Goal: Check status

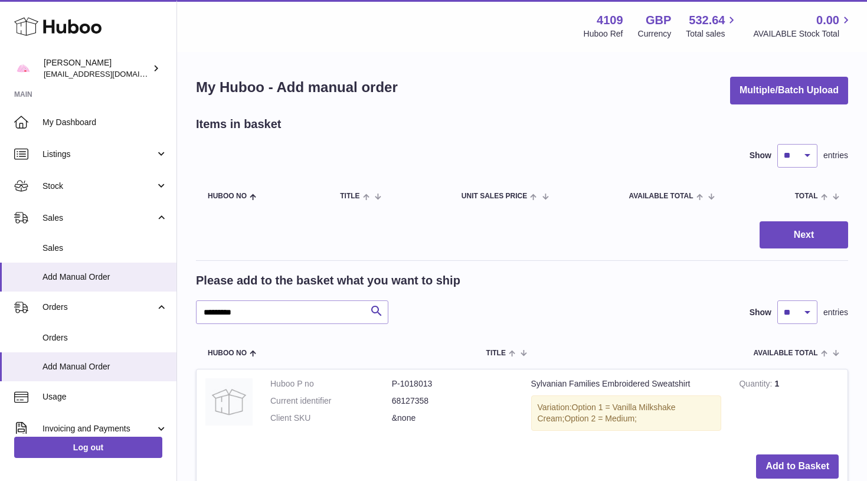
click at [70, 35] on icon at bounding box center [57, 27] width 87 height 24
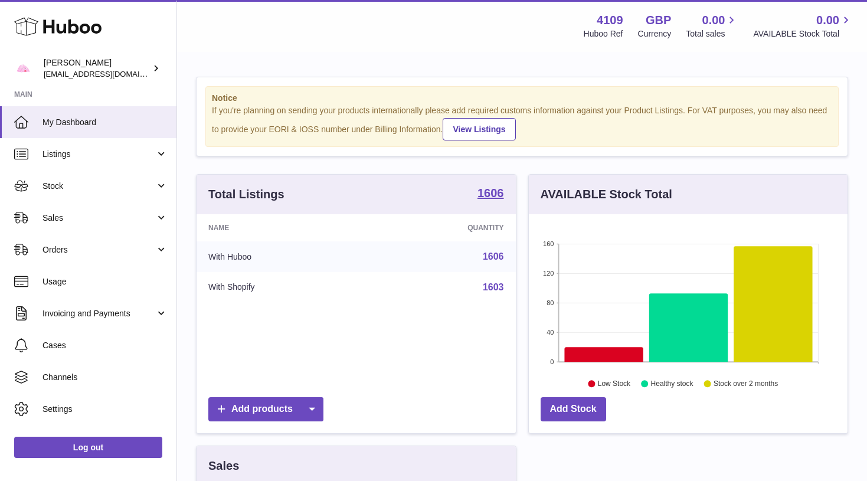
scroll to position [184, 319]
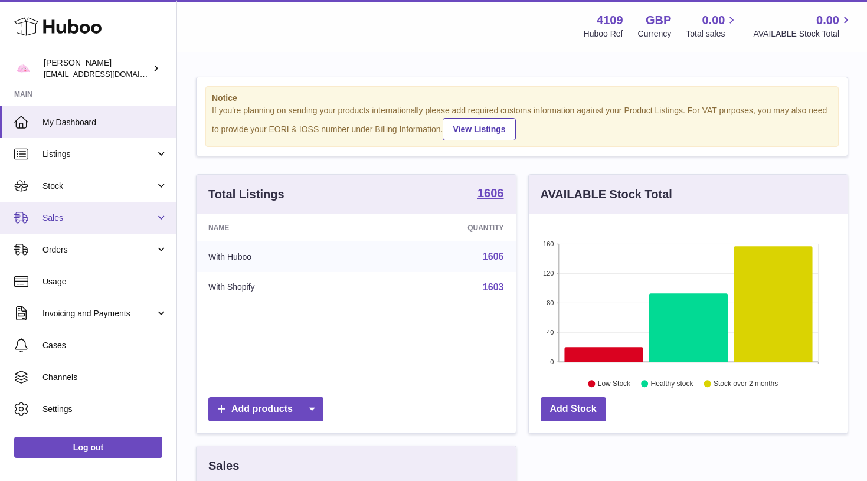
click at [109, 215] on span "Sales" at bounding box center [98, 217] width 113 height 11
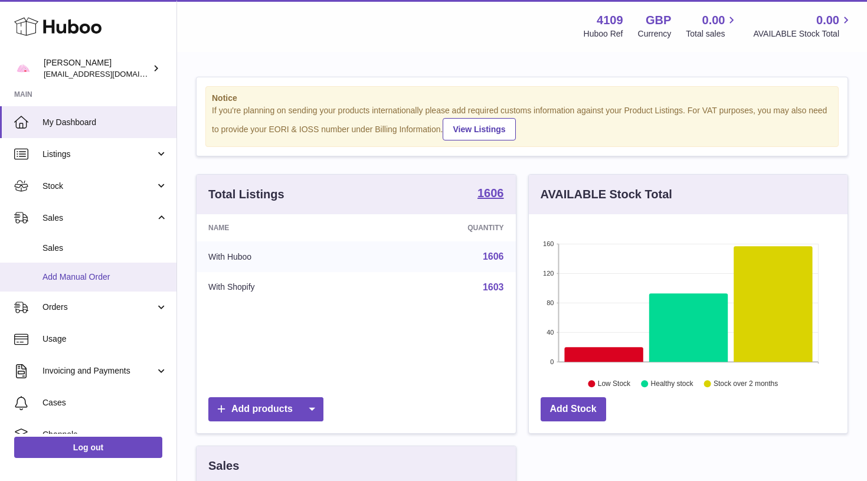
click at [120, 281] on link "Add Manual Order" at bounding box center [88, 277] width 176 height 29
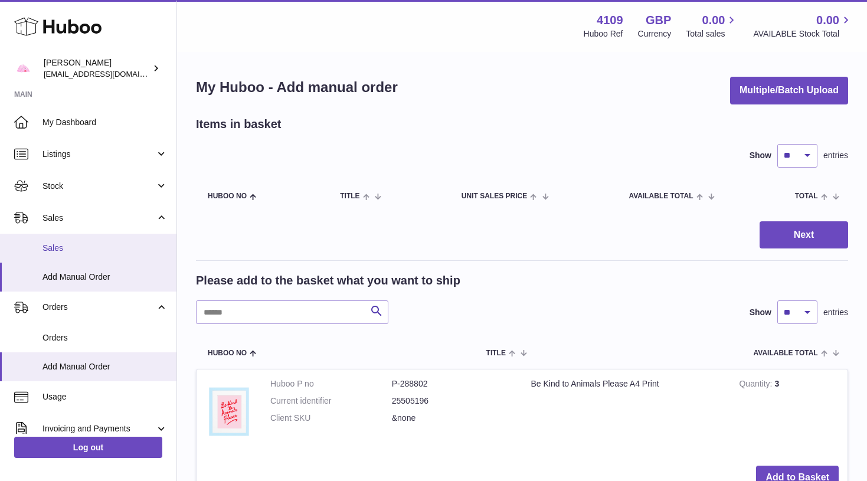
click at [139, 240] on link "Sales" at bounding box center [88, 248] width 176 height 29
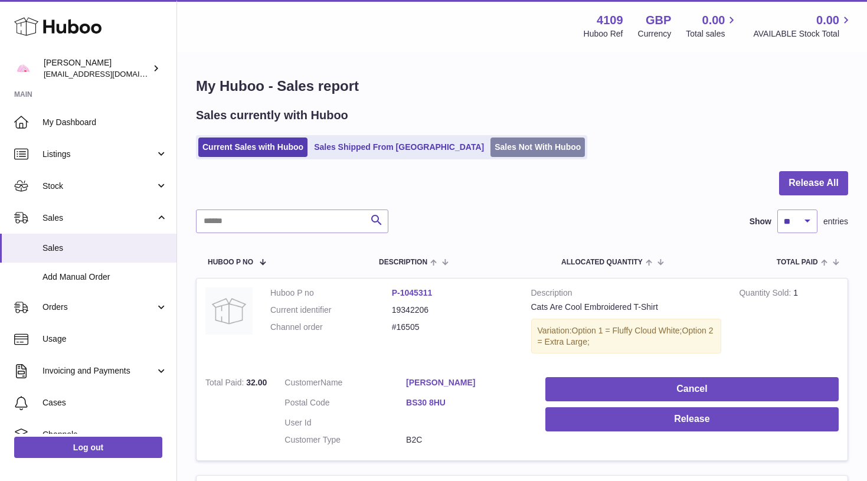
click at [490, 145] on link "Sales Not With Huboo" at bounding box center [537, 146] width 94 height 19
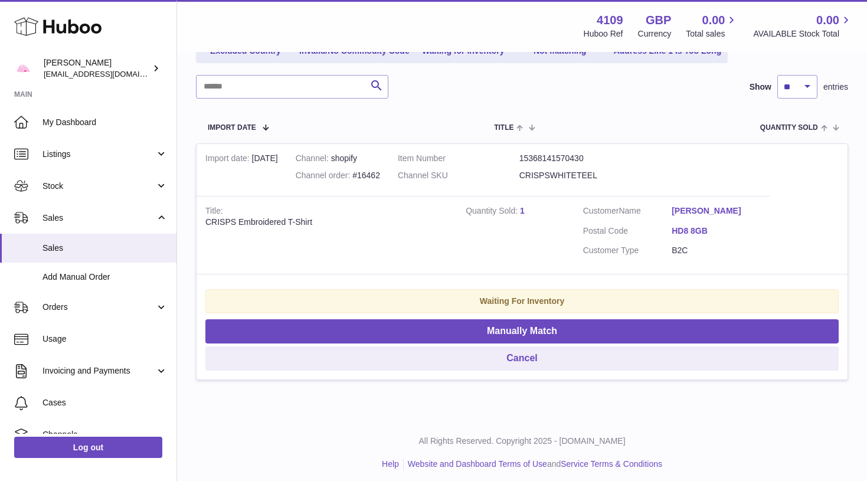
scroll to position [159, 0]
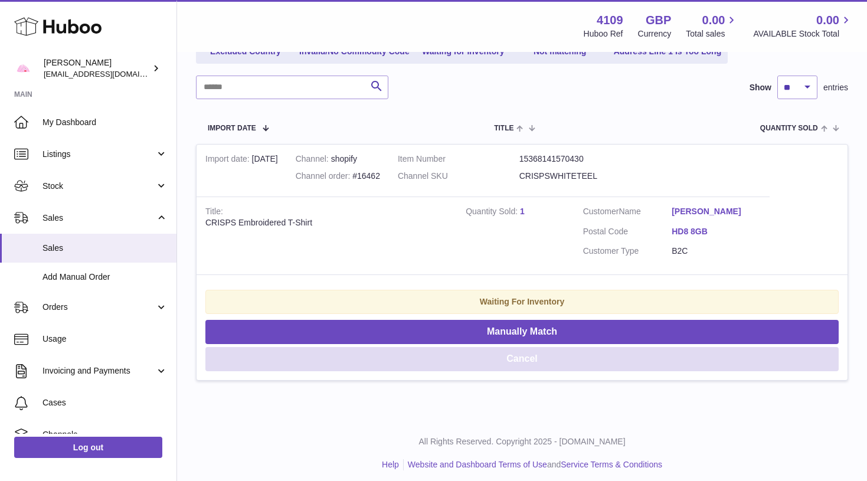
click at [527, 357] on button "Cancel" at bounding box center [521, 359] width 633 height 24
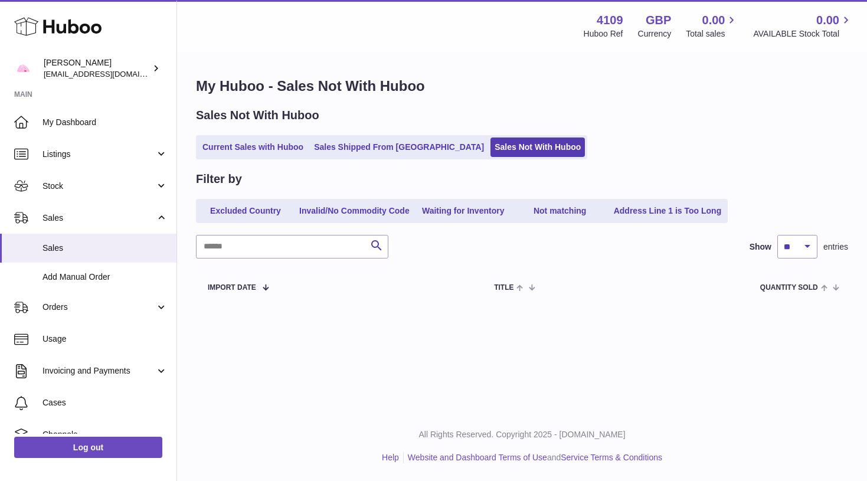
scroll to position [0, 0]
click at [106, 271] on span "Add Manual Order" at bounding box center [104, 276] width 125 height 11
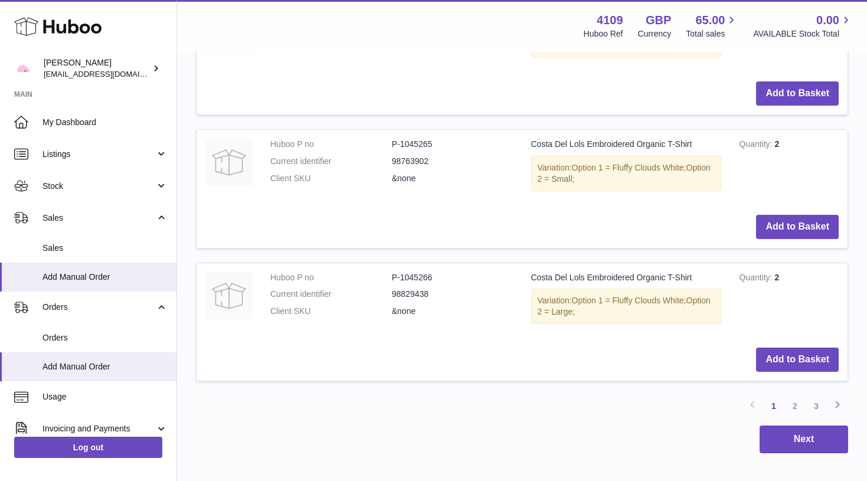
scroll to position [1308, 0]
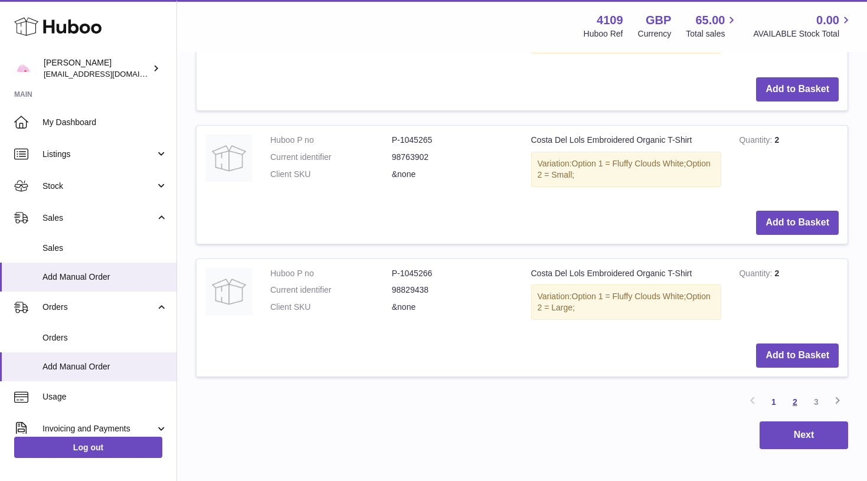
click at [799, 391] on link "2" at bounding box center [794, 401] width 21 height 21
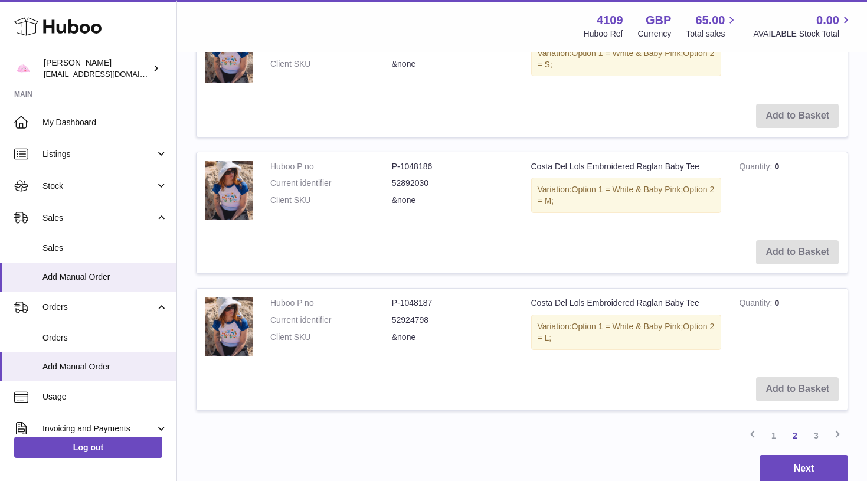
scroll to position [1292, 0]
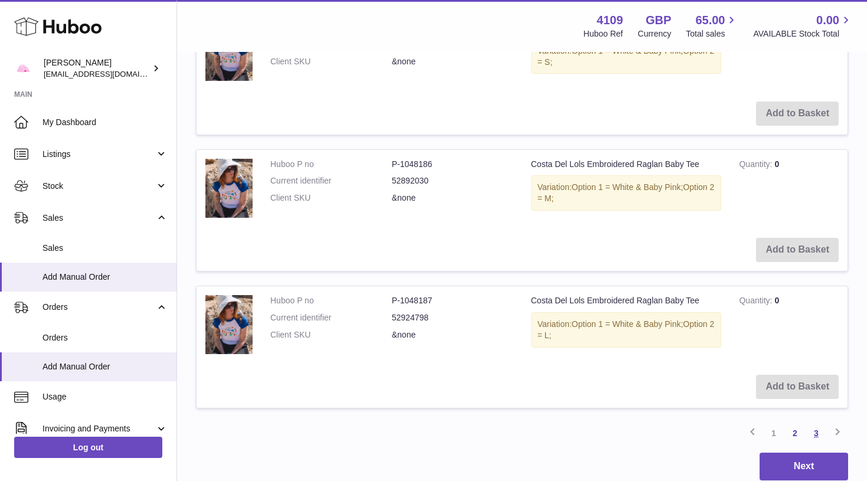
click at [818, 422] on link "3" at bounding box center [815, 432] width 21 height 21
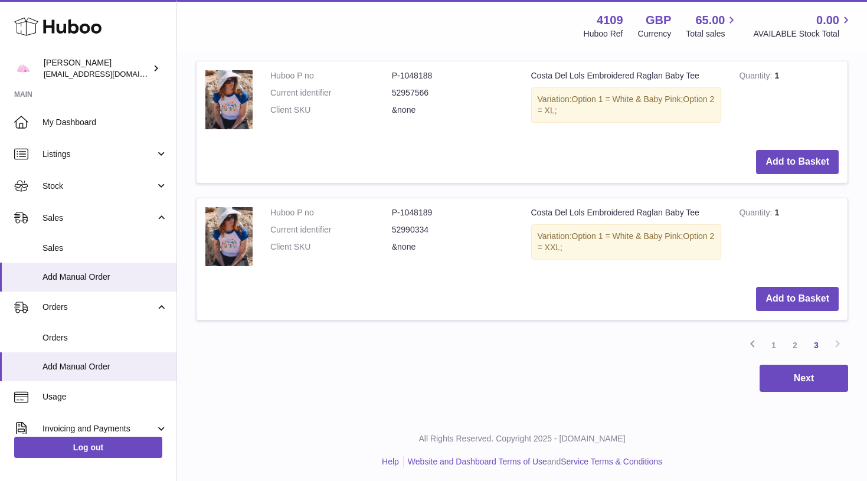
scroll to position [307, 0]
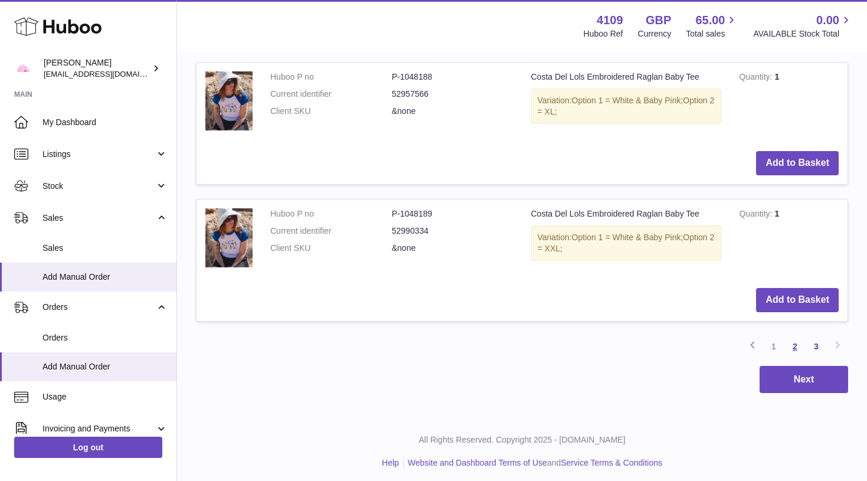
click at [785, 343] on link "2" at bounding box center [794, 346] width 21 height 21
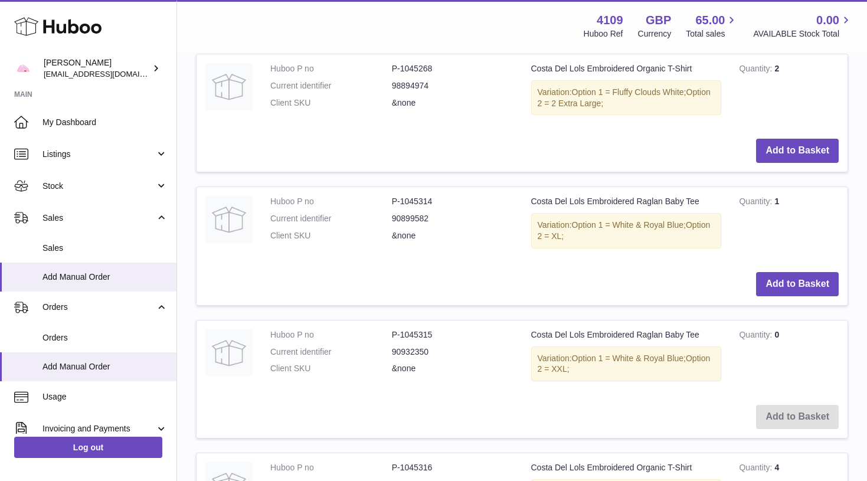
scroll to position [189, 0]
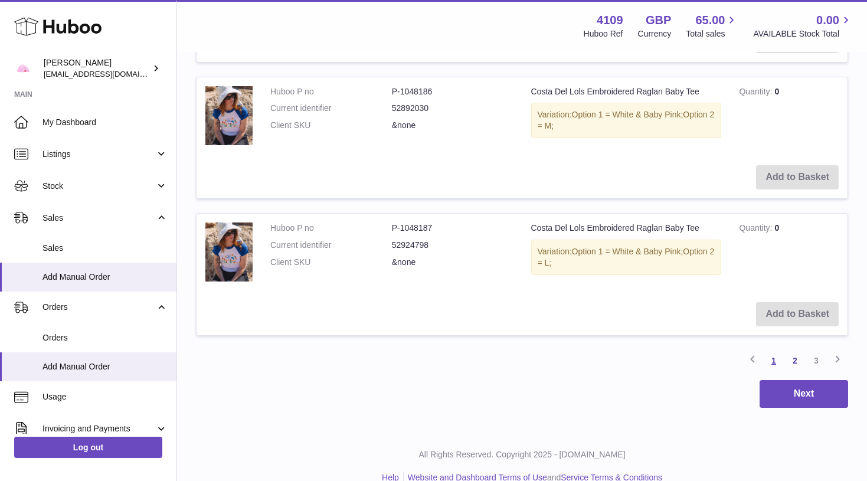
click at [775, 350] on link "1" at bounding box center [773, 360] width 21 height 21
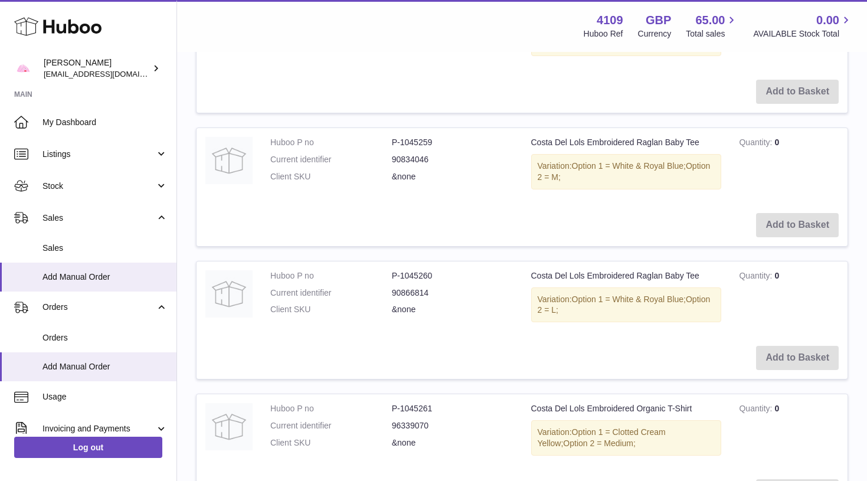
scroll to position [507, 1]
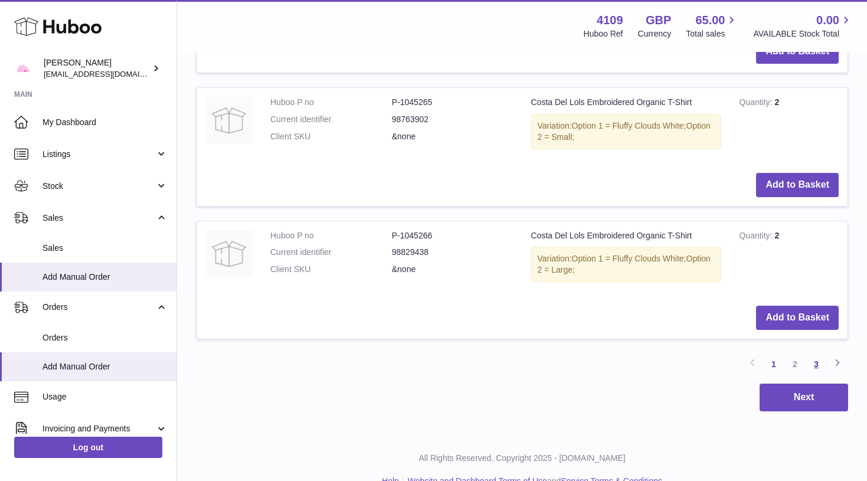
click at [813, 353] on link "3" at bounding box center [815, 363] width 21 height 21
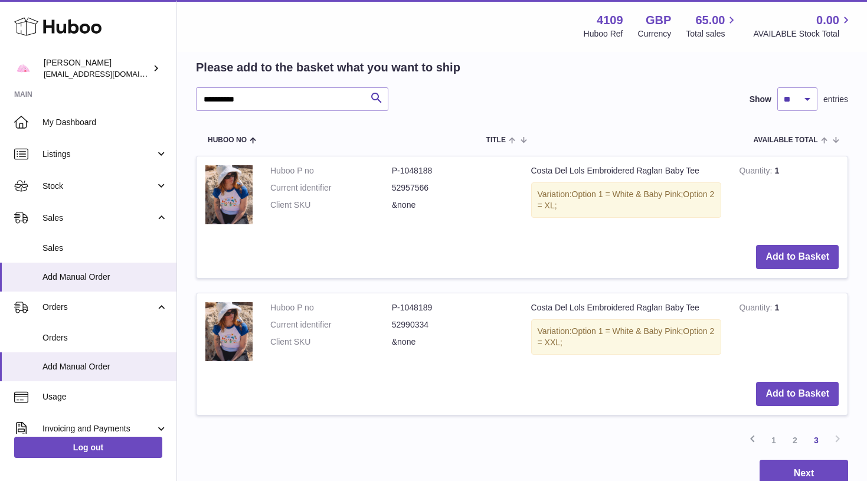
scroll to position [216, 0]
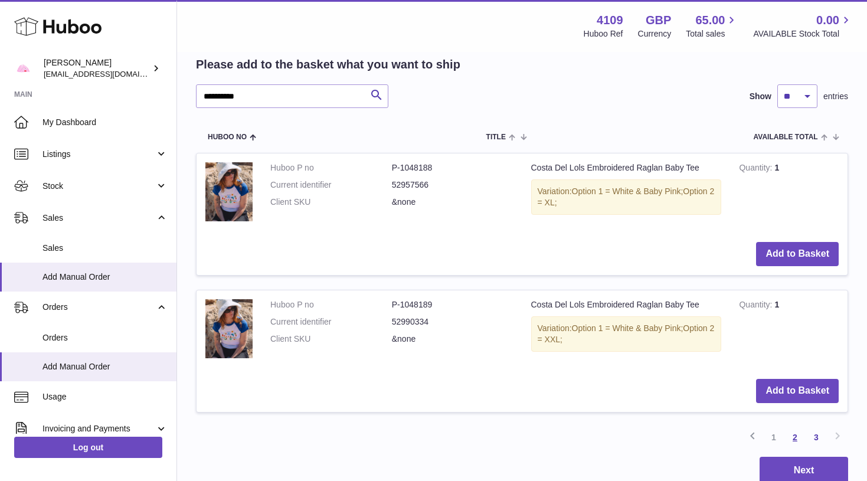
click at [796, 435] on link "2" at bounding box center [794, 437] width 21 height 21
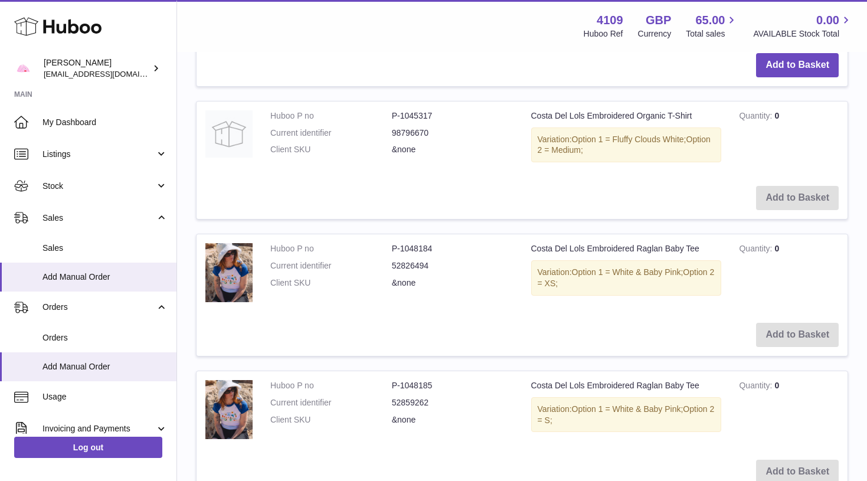
scroll to position [935, 0]
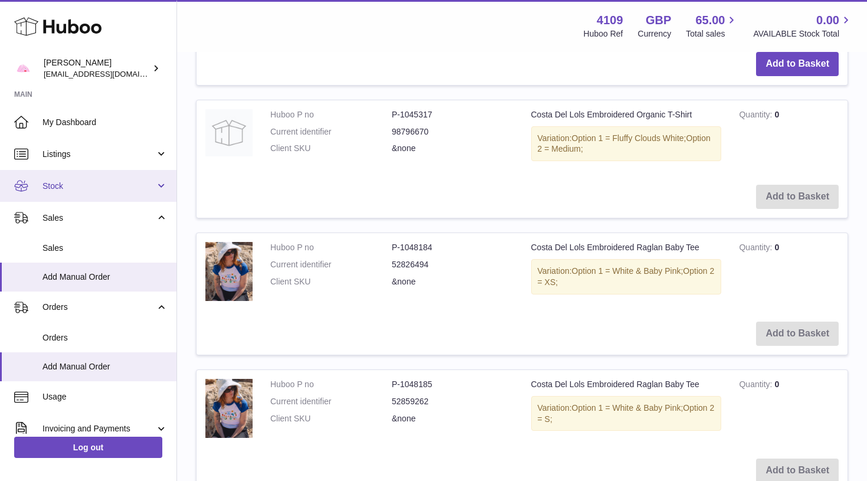
click at [128, 194] on link "Stock" at bounding box center [88, 186] width 176 height 32
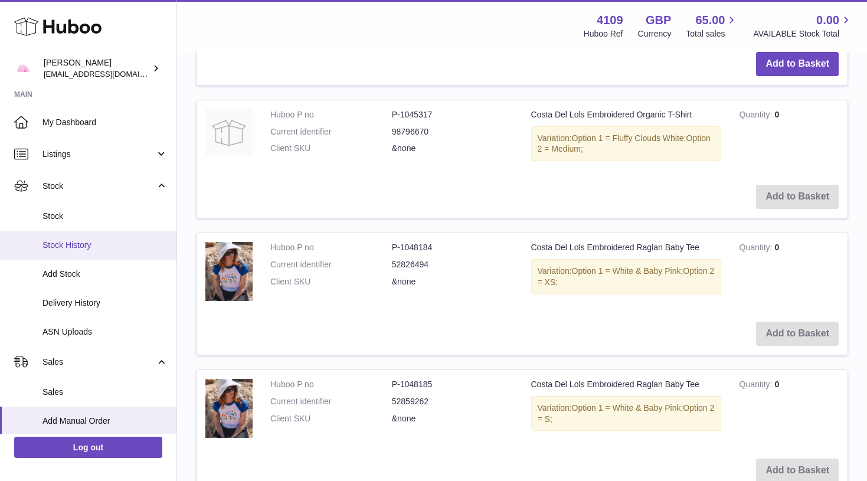
click at [128, 234] on link "Stock History" at bounding box center [88, 245] width 176 height 29
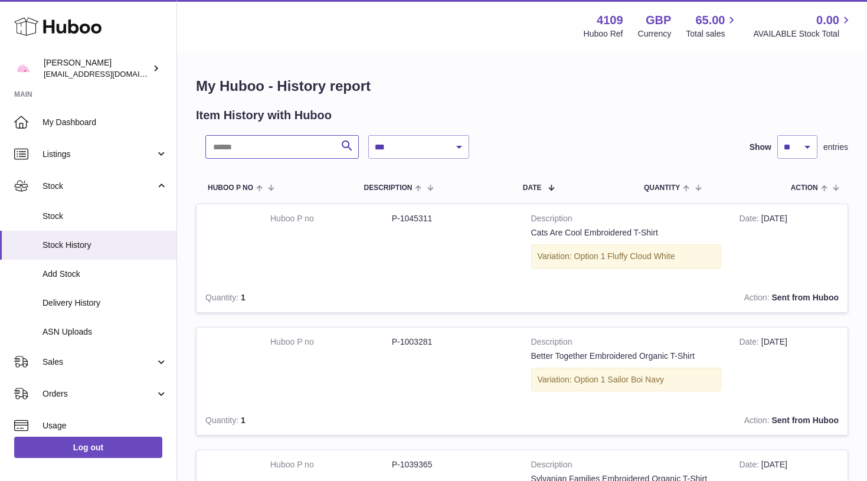
click at [309, 151] on input "text" at bounding box center [281, 147] width 153 height 24
type input "*****"
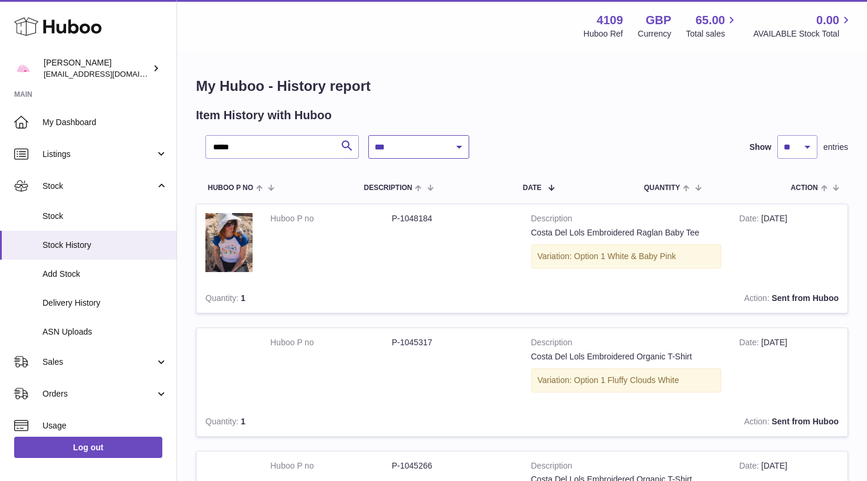
select select "*"
